Goal: Task Accomplishment & Management: Use online tool/utility

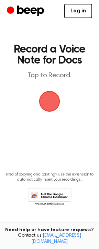
click at [55, 94] on span "button" at bounding box center [49, 101] width 19 height 19
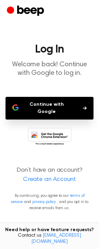
click at [52, 105] on button "Continue with Google" at bounding box center [49, 108] width 88 height 23
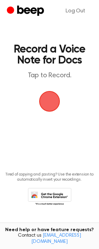
click at [47, 111] on span "button" at bounding box center [49, 101] width 19 height 19
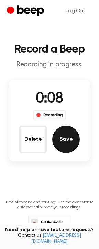
click at [64, 140] on button "Save" at bounding box center [65, 139] width 27 height 27
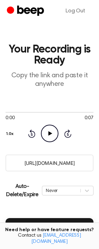
click at [46, 136] on icon "Play Audio" at bounding box center [50, 134] width 18 height 18
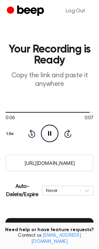
click at [63, 163] on input "[URL][DOMAIN_NAME]" at bounding box center [49, 163] width 88 height 17
